Goal: Use online tool/utility: Utilize a website feature to perform a specific function

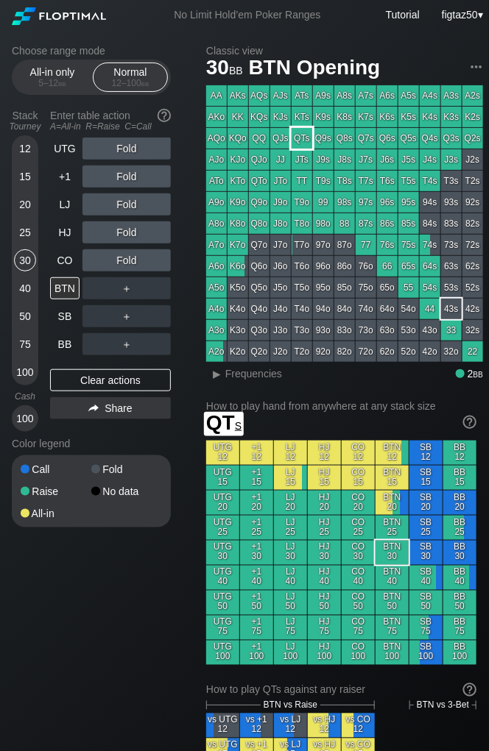
scroll to position [0, 5]
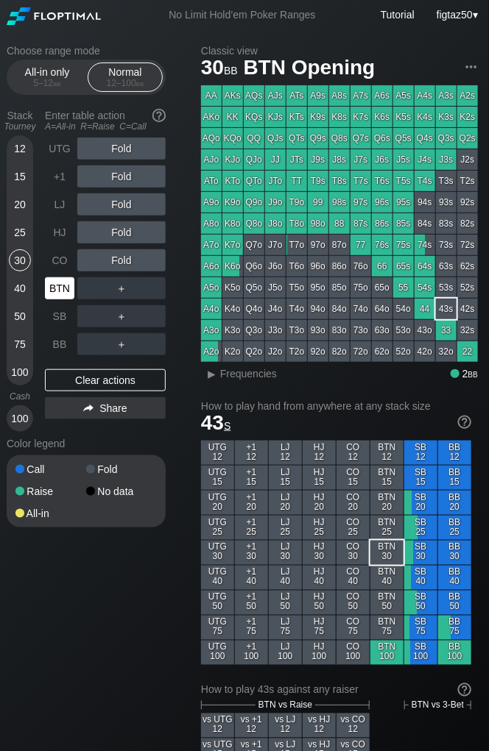
click at [59, 288] on div "BTN" at bounding box center [59, 288] width 29 height 22
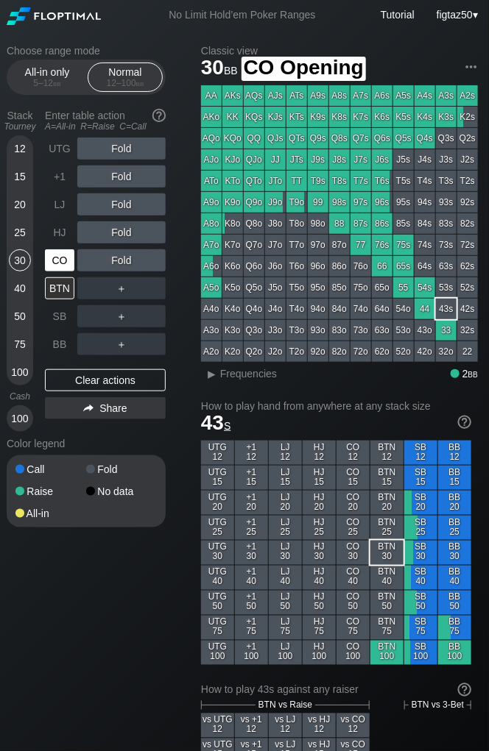
click at [63, 252] on div "CO" at bounding box center [59, 260] width 29 height 22
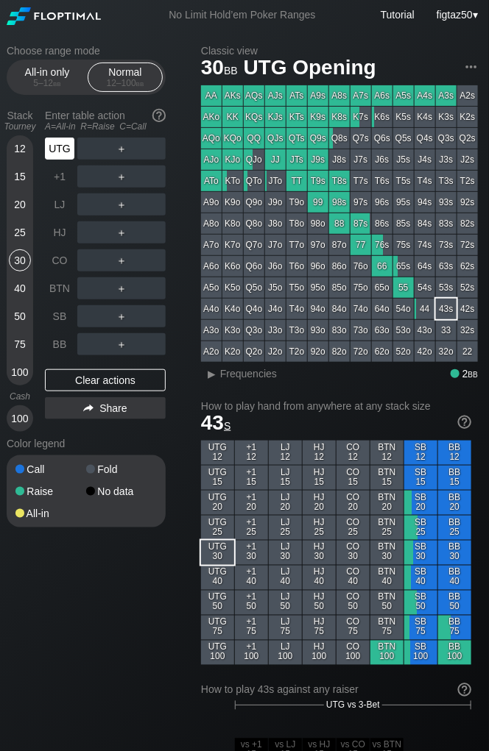
click at [62, 152] on div "UTG" at bounding box center [59, 149] width 29 height 22
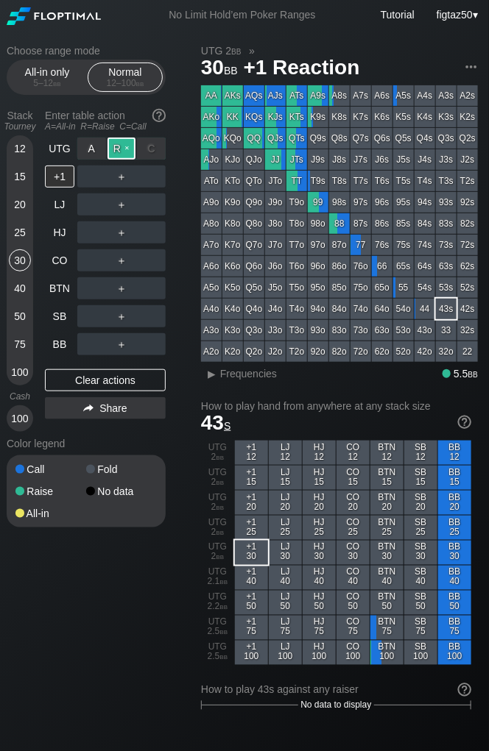
click at [129, 148] on div "R ✕" at bounding box center [121, 149] width 29 height 22
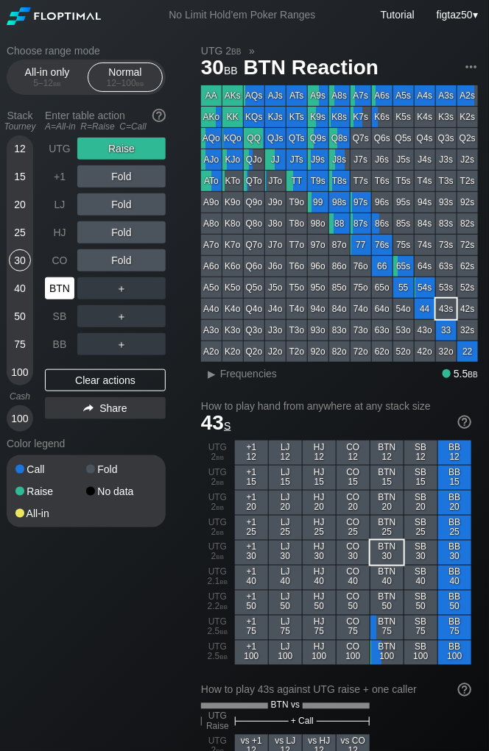
click at [65, 290] on div "BTN" at bounding box center [59, 288] width 29 height 22
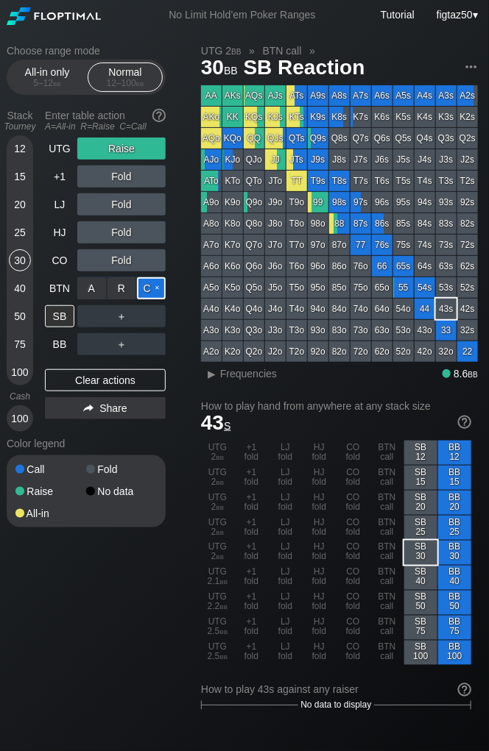
click at [160, 285] on div "C ✕" at bounding box center [151, 288] width 29 height 22
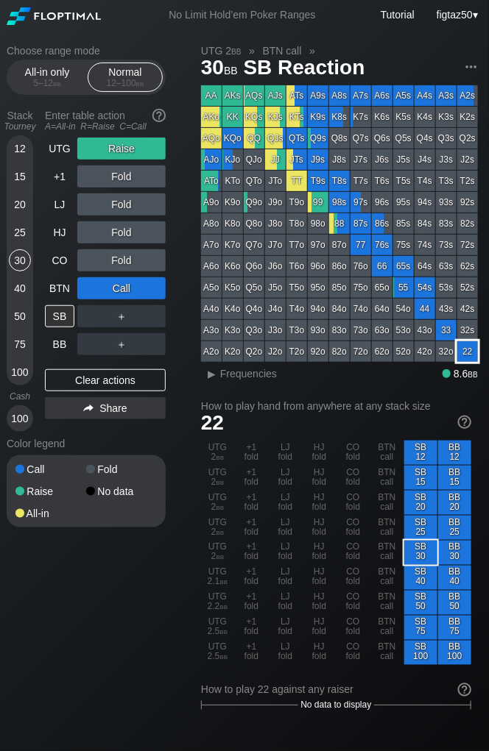
click at [472, 349] on div "22" at bounding box center [467, 351] width 21 height 21
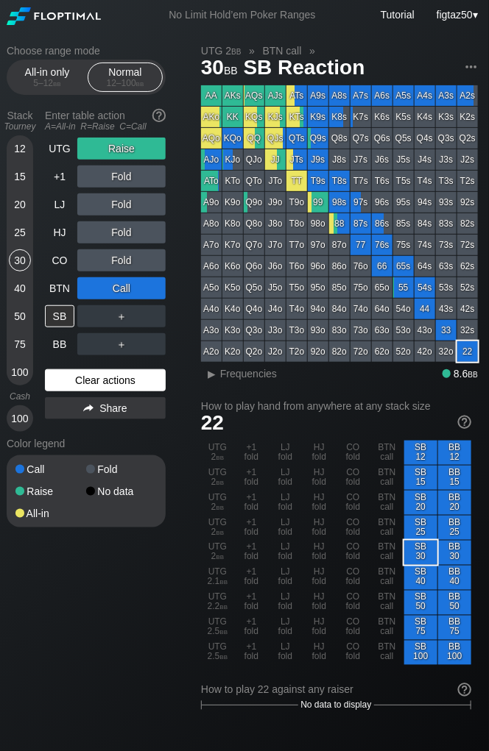
click at [119, 381] on div "Clear actions" at bounding box center [105, 380] width 121 height 22
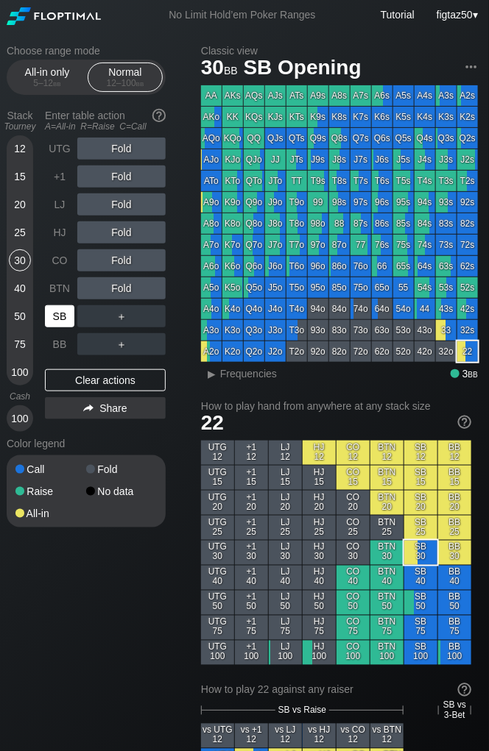
click at [54, 319] on div "SB" at bounding box center [59, 316] width 29 height 22
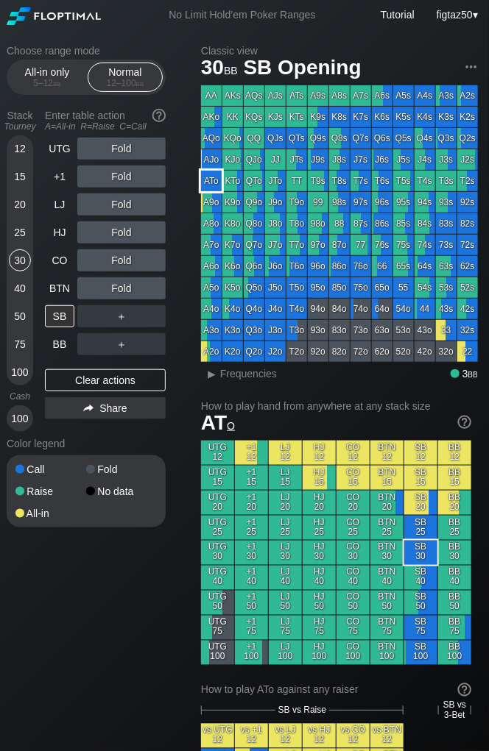
click at [213, 180] on div "ATo" at bounding box center [211, 181] width 21 height 21
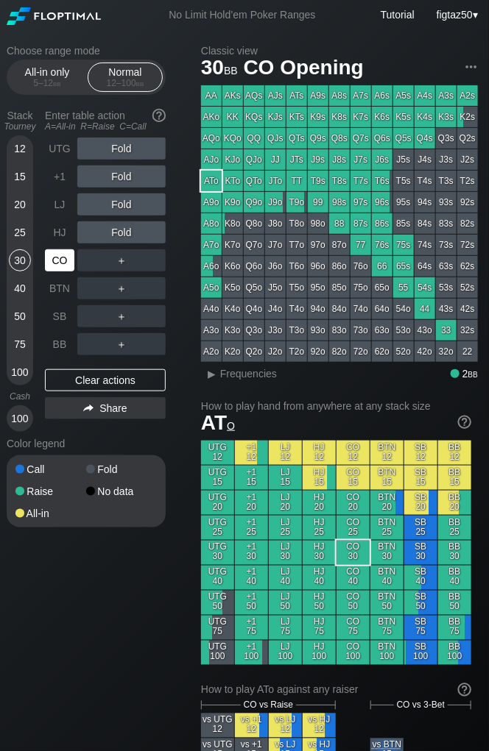
click at [61, 259] on div "CO" at bounding box center [59, 260] width 29 height 22
click at [126, 263] on div "R ✕" at bounding box center [121, 260] width 29 height 22
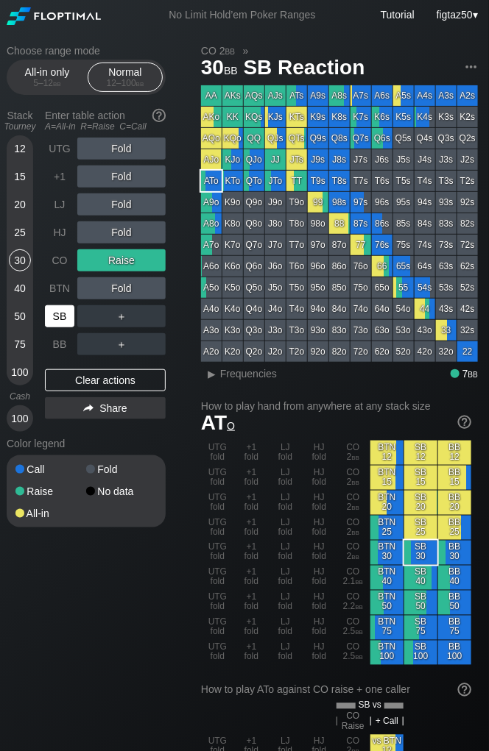
click at [58, 313] on div "SB" at bounding box center [59, 316] width 29 height 22
click at [243, 375] on span "Frequencies" at bounding box center [248, 374] width 57 height 12
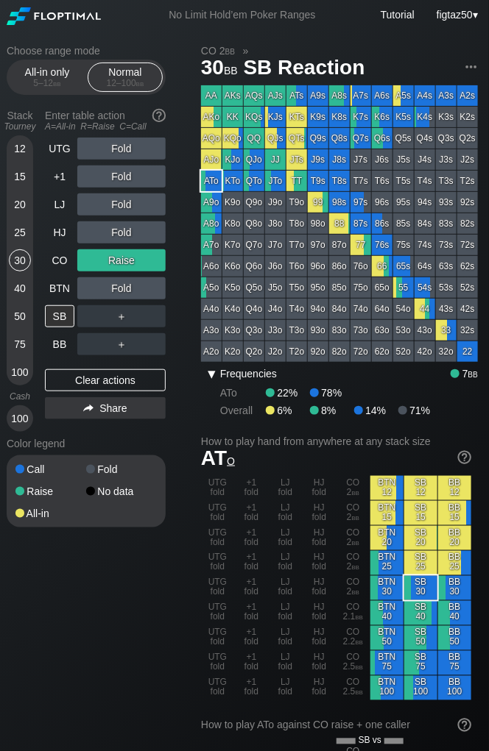
click at [243, 375] on span "Frequencies" at bounding box center [248, 374] width 57 height 12
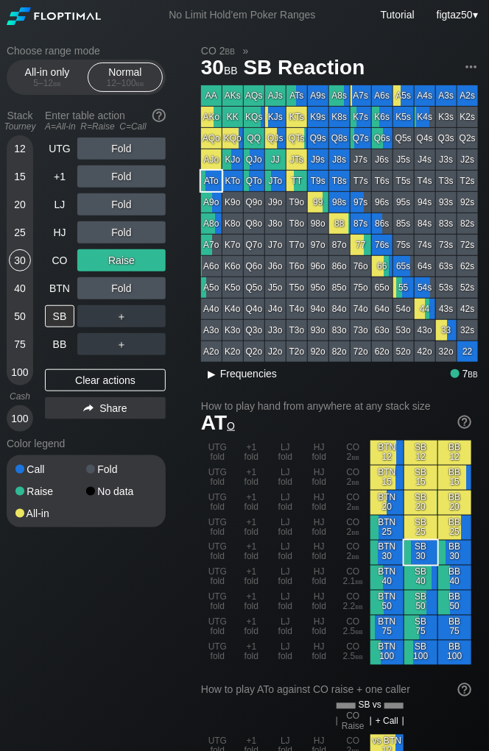
click at [243, 375] on span "Frequencies" at bounding box center [248, 374] width 57 height 12
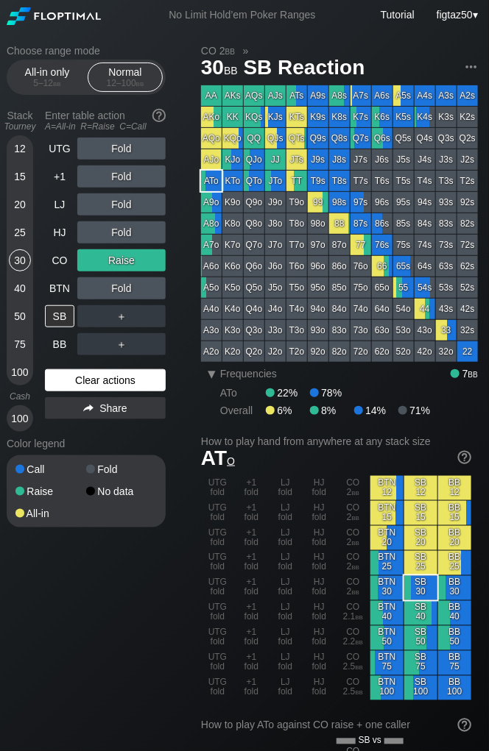
click at [78, 377] on div "Clear actions" at bounding box center [105, 380] width 121 height 22
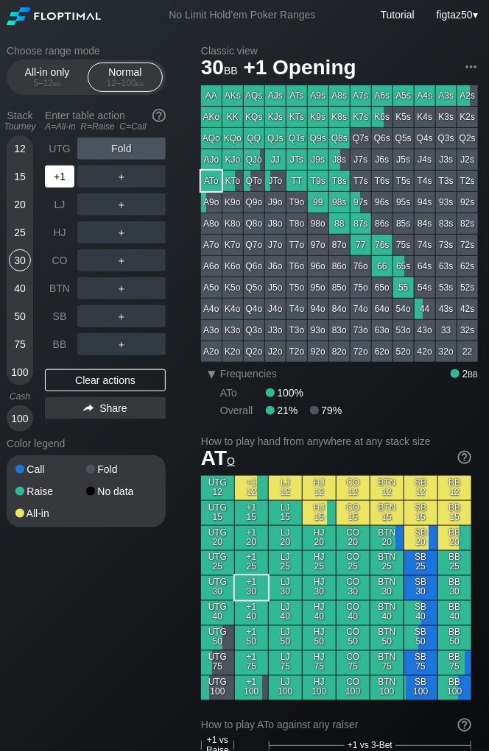
click at [58, 183] on div "+1" at bounding box center [59, 177] width 29 height 22
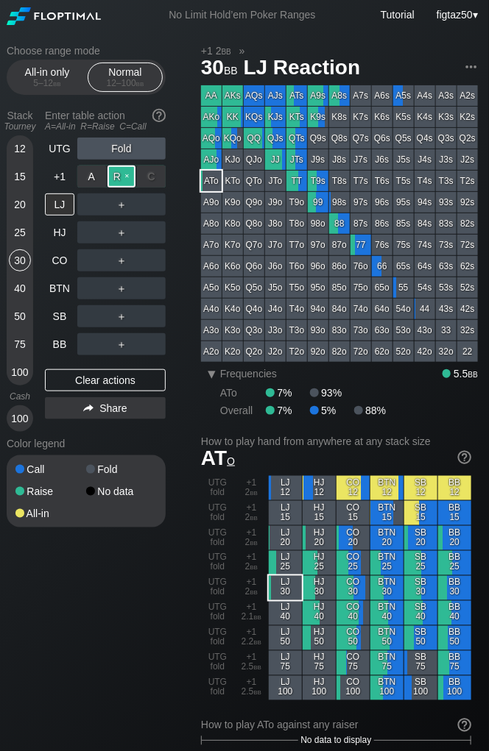
click at [111, 174] on div "R ✕" at bounding box center [121, 177] width 29 height 22
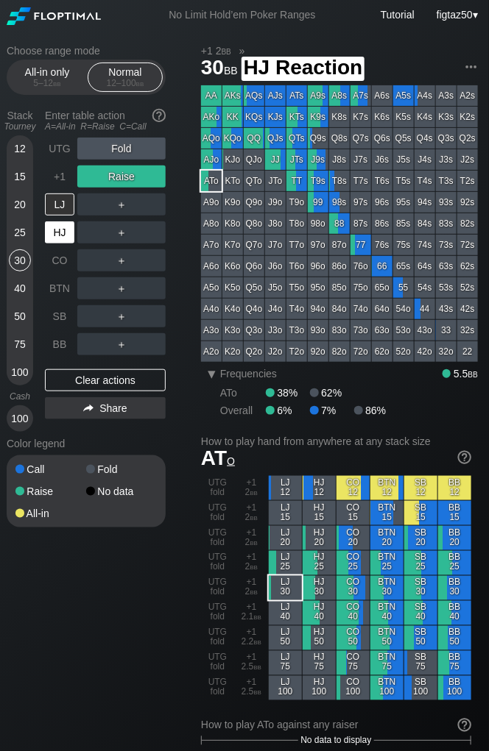
click at [49, 221] on div "HJ" at bounding box center [59, 232] width 29 height 22
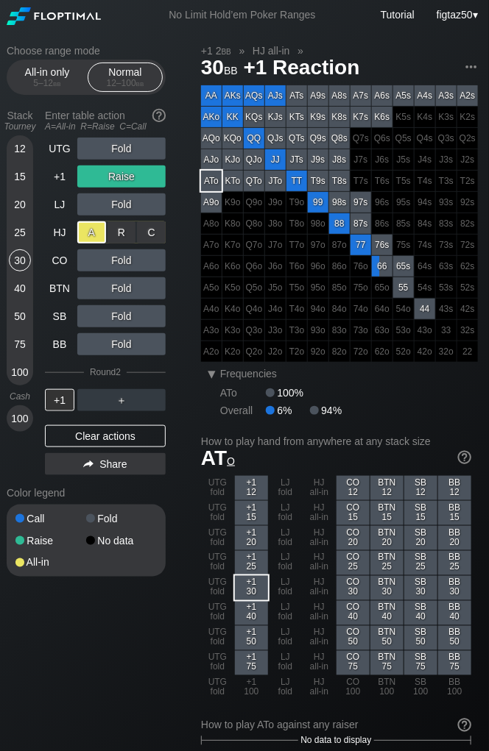
click at [88, 229] on div "A ✕" at bounding box center [91, 232] width 29 height 22
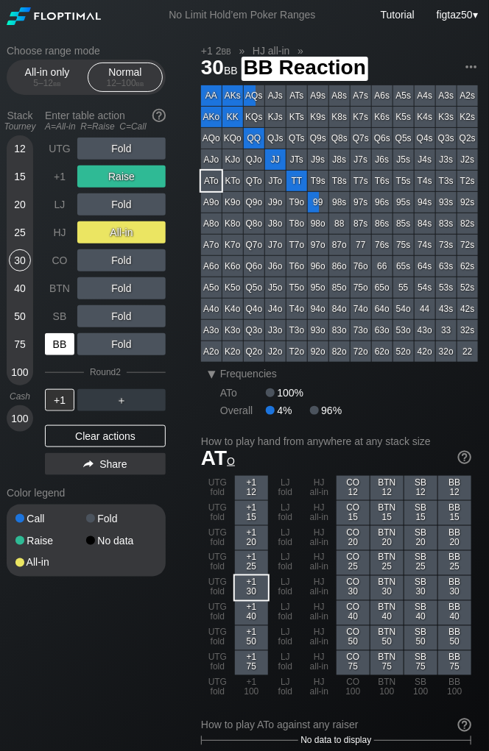
click at [49, 341] on div "BB" at bounding box center [59, 344] width 29 height 22
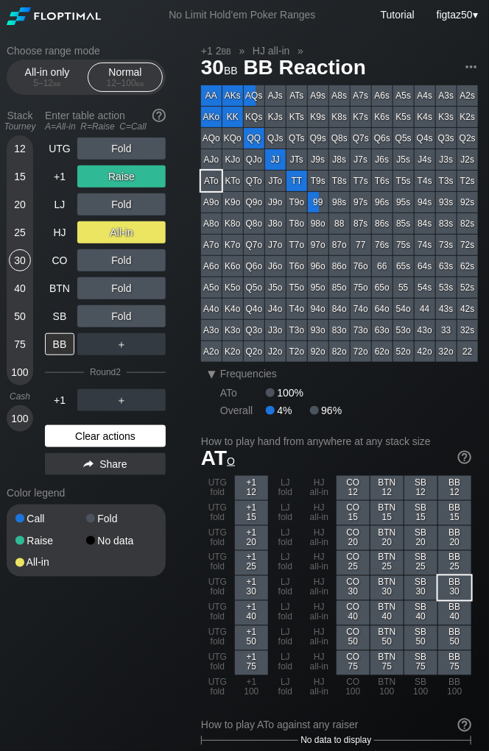
click at [107, 438] on div "Clear actions" at bounding box center [105, 436] width 121 height 22
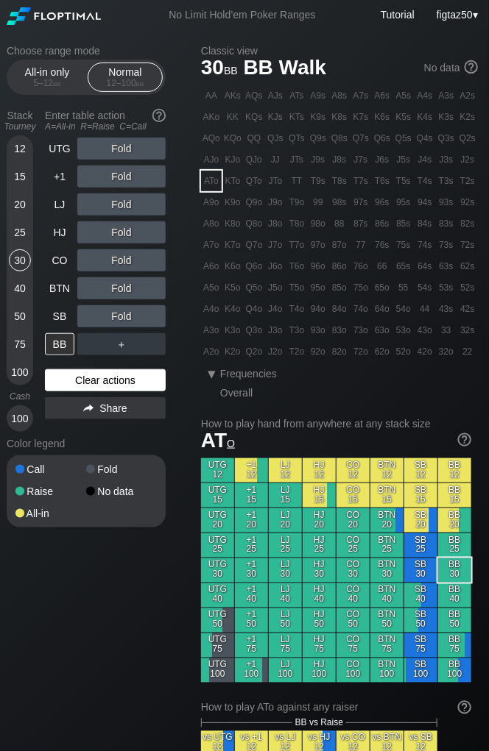
click at [107, 438] on div "Color legend" at bounding box center [86, 444] width 159 height 24
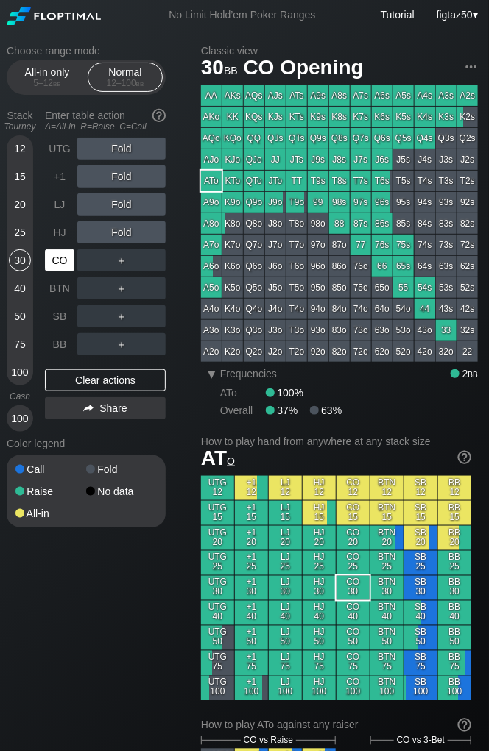
click at [57, 264] on div "CO" at bounding box center [59, 260] width 29 height 22
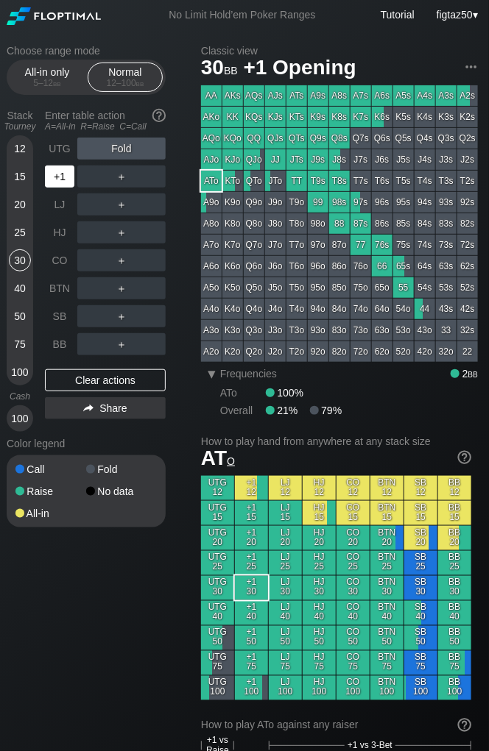
click at [55, 169] on div "+1" at bounding box center [59, 177] width 29 height 22
click at [55, 170] on div "+1" at bounding box center [59, 177] width 29 height 22
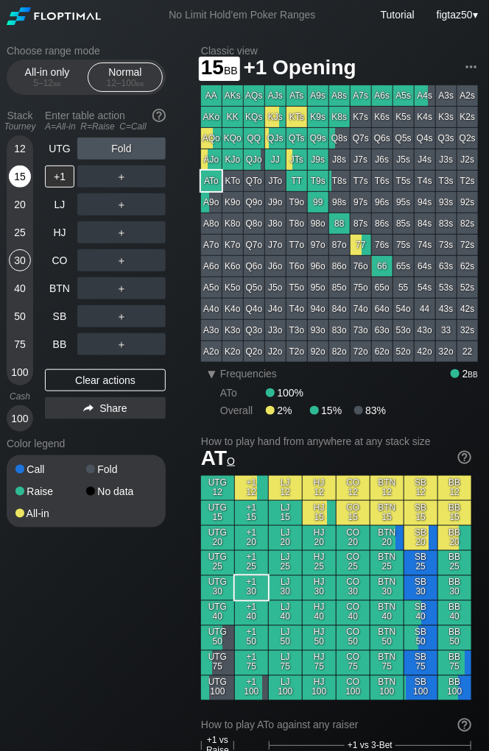
click at [15, 167] on div "15" at bounding box center [20, 177] width 22 height 22
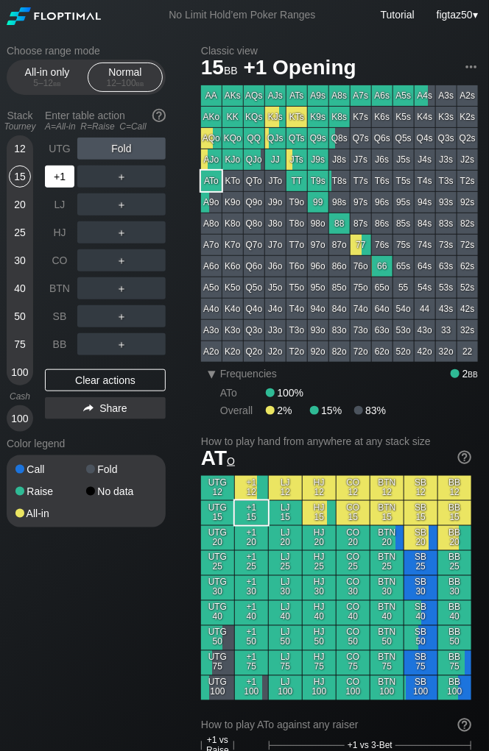
click at [57, 182] on div "+1" at bounding box center [59, 177] width 29 height 22
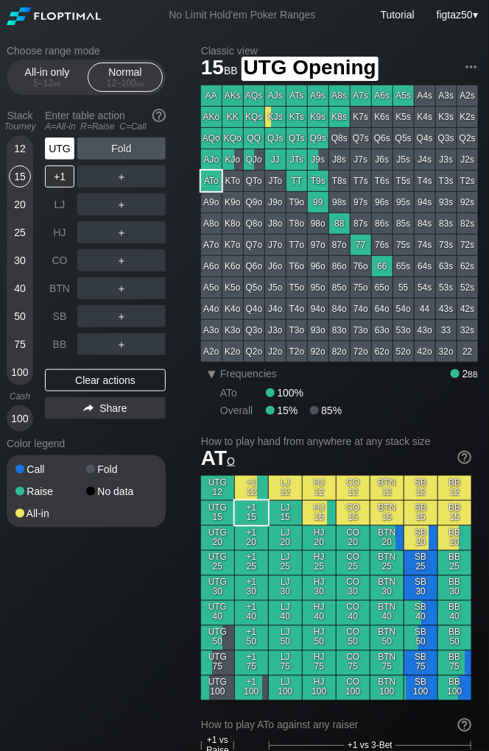
click at [52, 150] on div "UTG" at bounding box center [59, 149] width 29 height 22
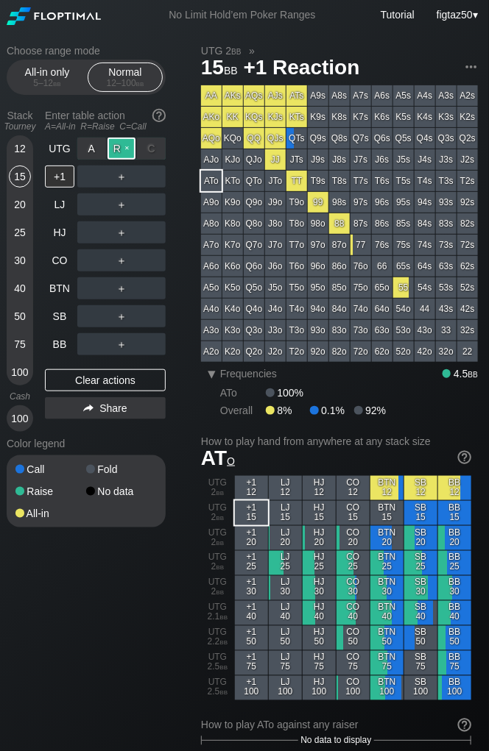
click at [128, 152] on div "R ✕" at bounding box center [121, 149] width 29 height 22
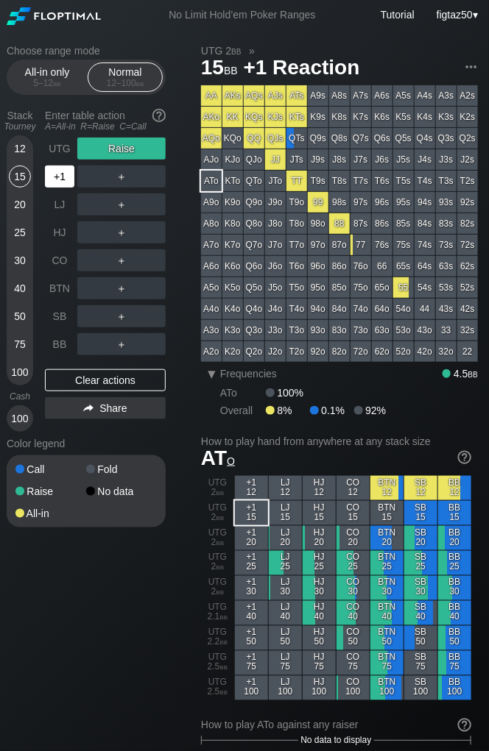
click at [54, 182] on div "+1" at bounding box center [59, 177] width 29 height 22
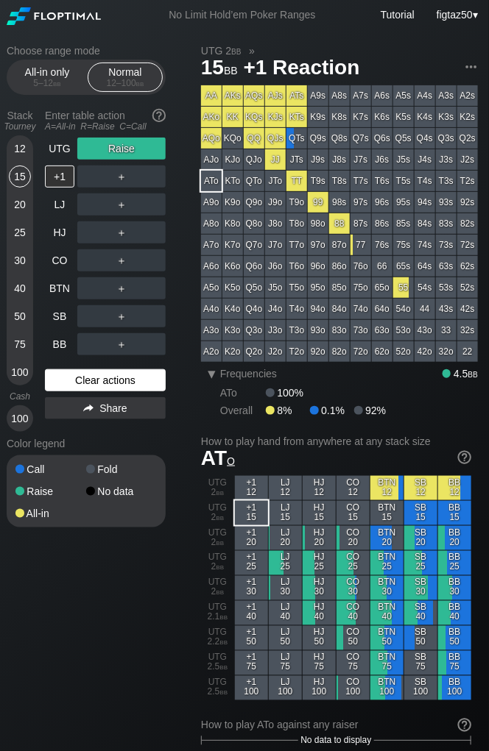
click at [97, 382] on div "Clear actions" at bounding box center [105, 380] width 121 height 22
